Goal: Obtain resource: Download file/media

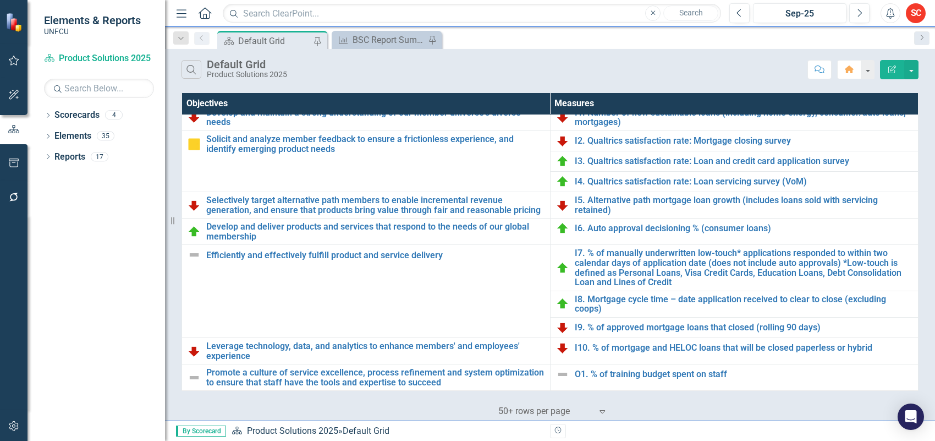
scroll to position [279, 0]
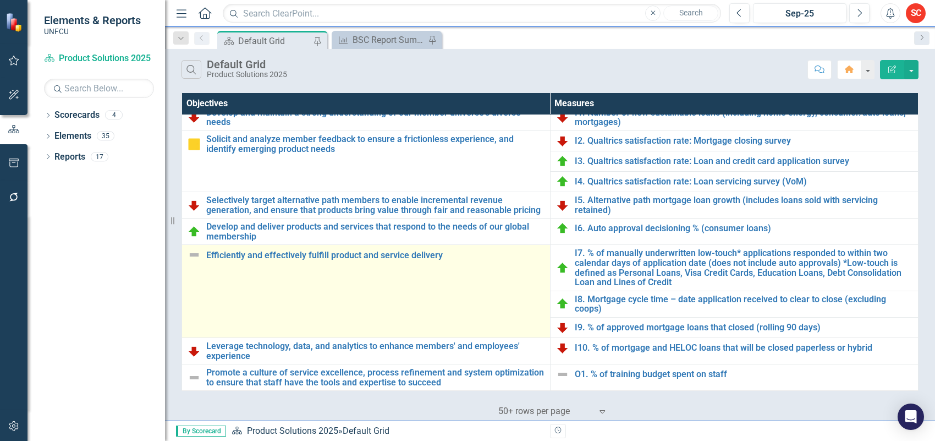
click at [199, 254] on img at bounding box center [194, 254] width 13 height 13
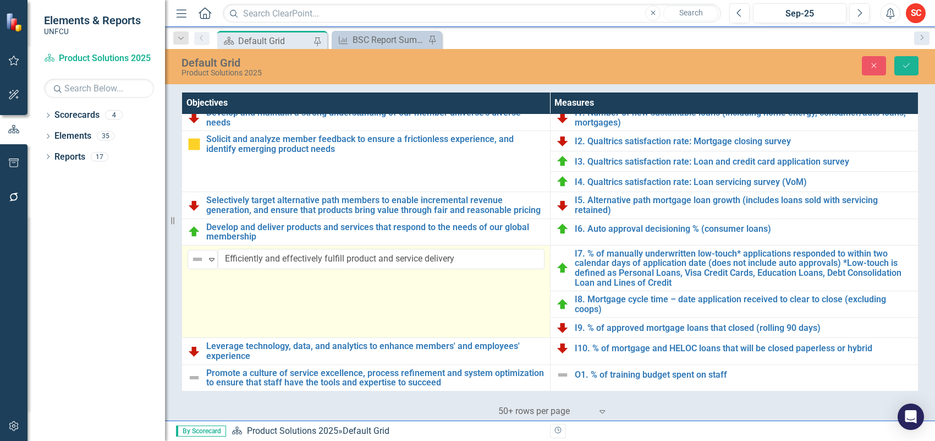
click at [197, 254] on img at bounding box center [197, 258] width 13 height 13
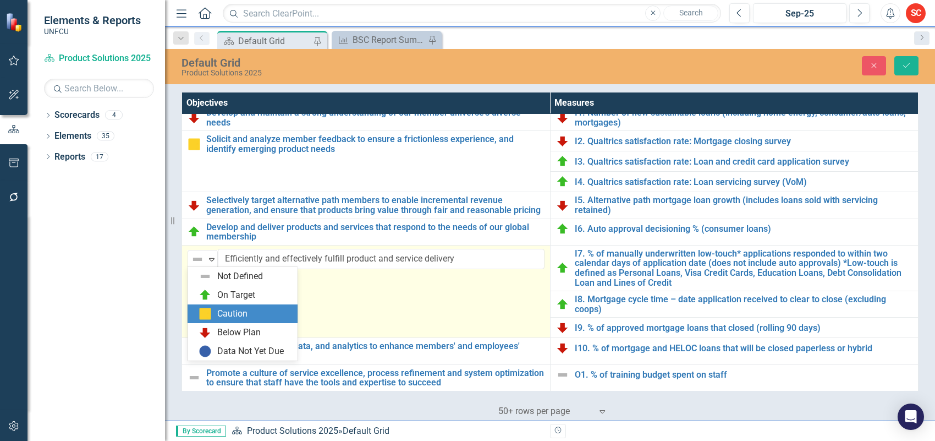
click at [235, 309] on div "Caution" at bounding box center [232, 313] width 30 height 13
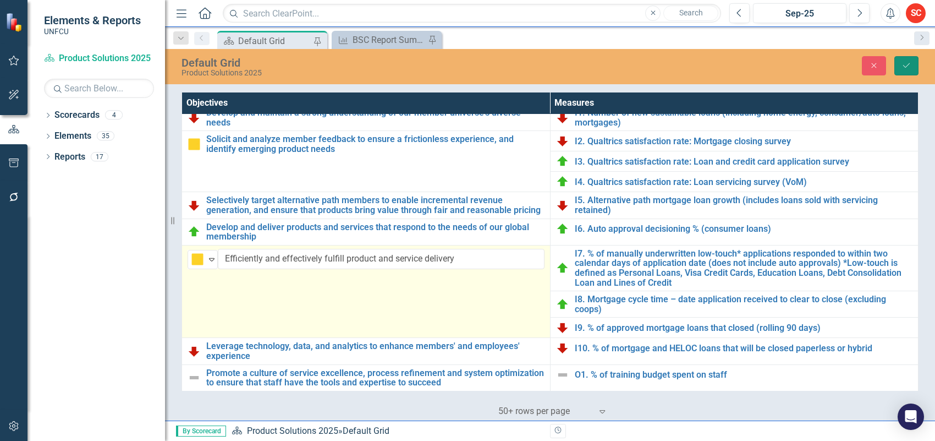
click at [911, 62] on icon "Save" at bounding box center [906, 66] width 10 height 8
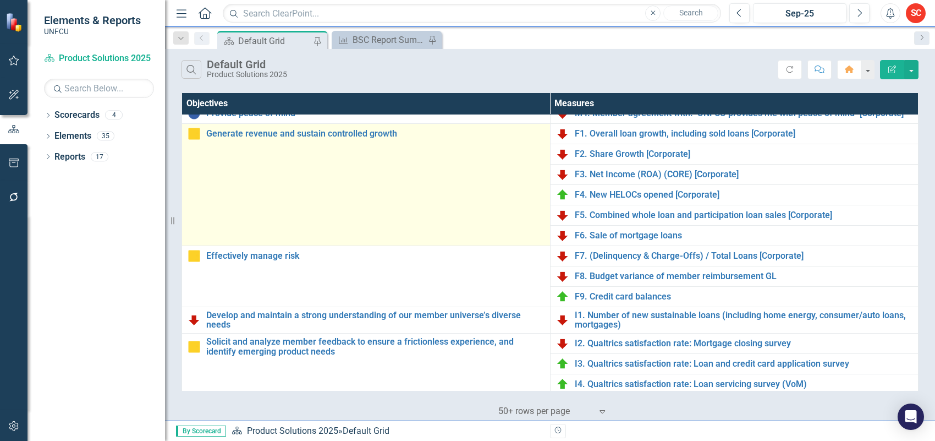
scroll to position [0, 0]
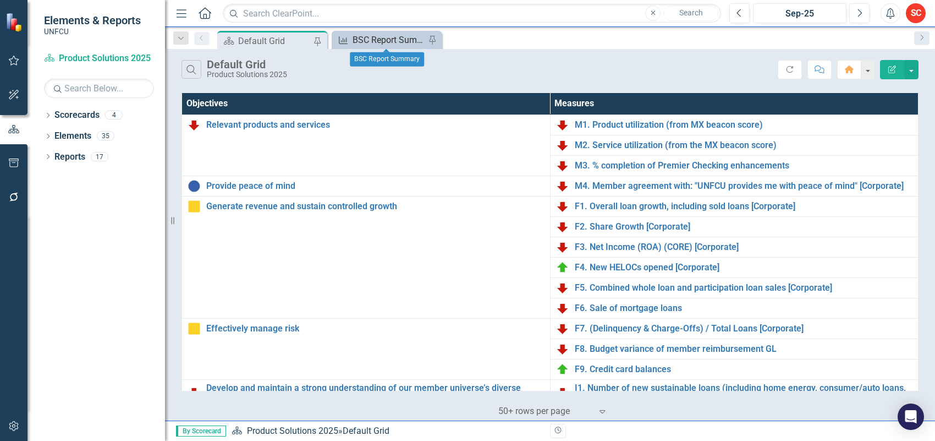
click at [380, 39] on div "BSC Report Summary" at bounding box center [389, 40] width 73 height 14
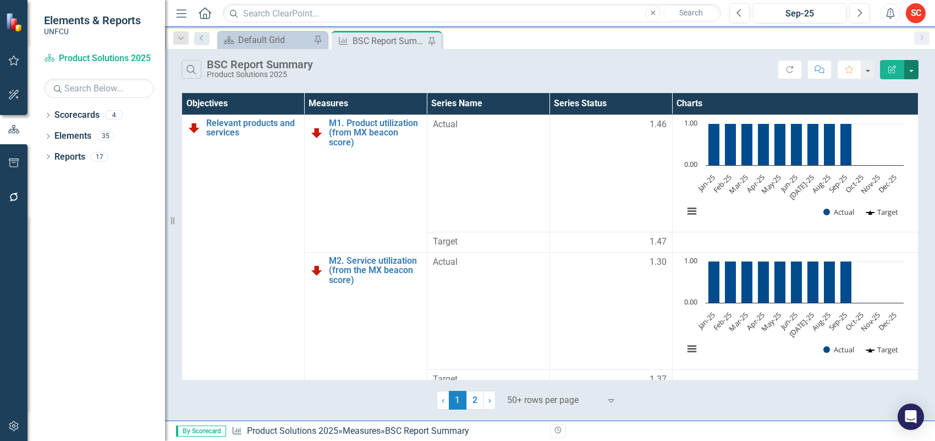
click at [914, 70] on button "button" at bounding box center [911, 69] width 14 height 19
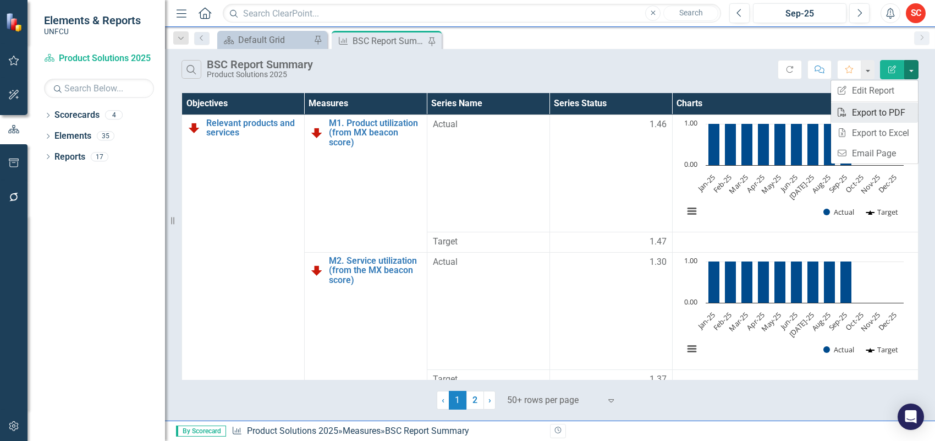
click at [900, 112] on link "PDF Export to PDF" at bounding box center [874, 112] width 87 height 20
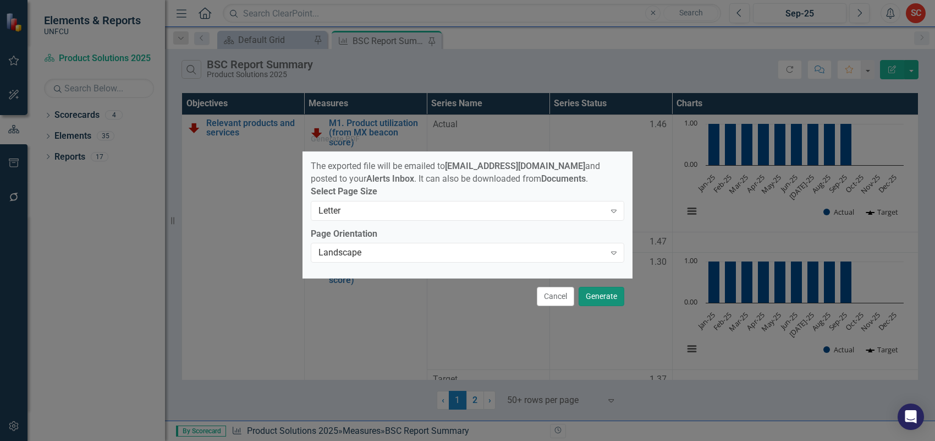
click at [612, 293] on button "Generate" at bounding box center [602, 296] width 46 height 19
